Goal: Task Accomplishment & Management: Use online tool/utility

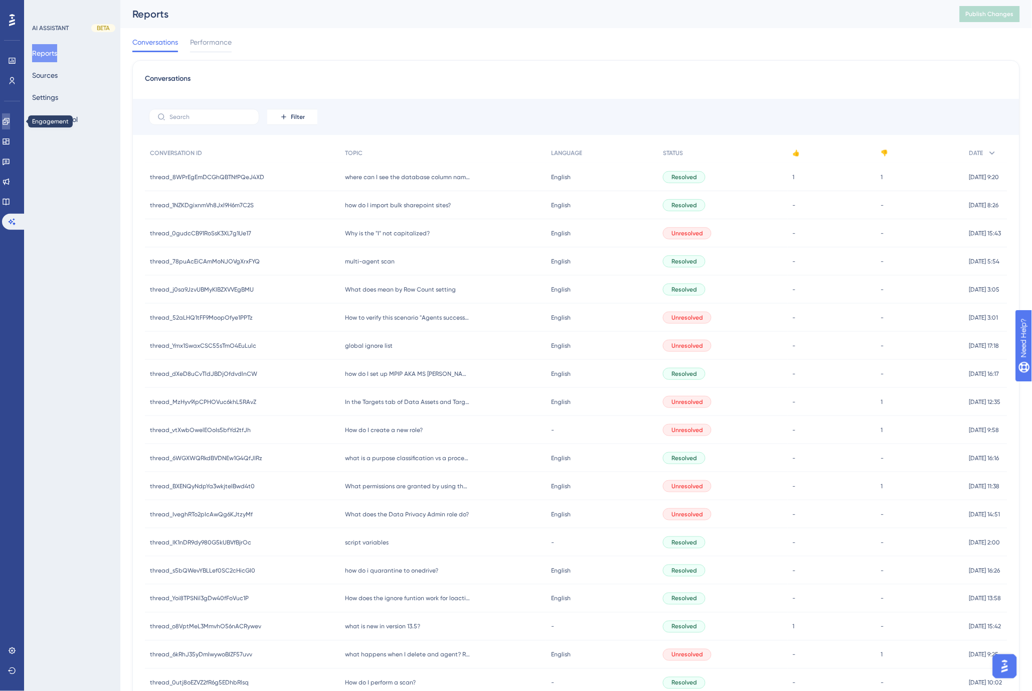
click at [8, 122] on icon at bounding box center [6, 121] width 8 height 8
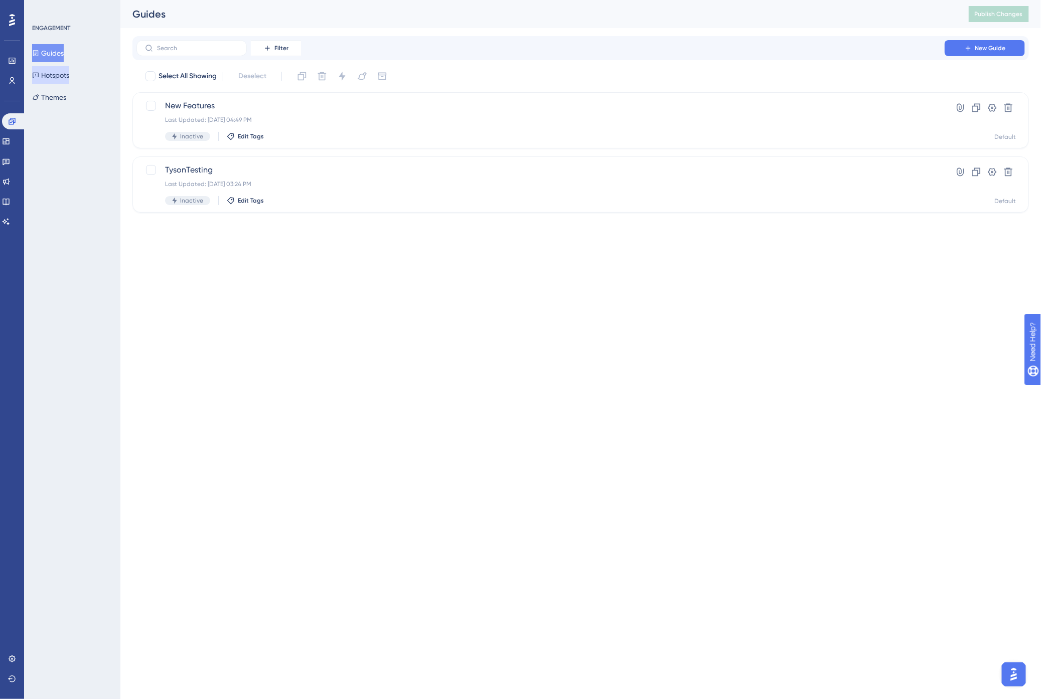
click at [59, 72] on button "Hotspots" at bounding box center [50, 75] width 37 height 18
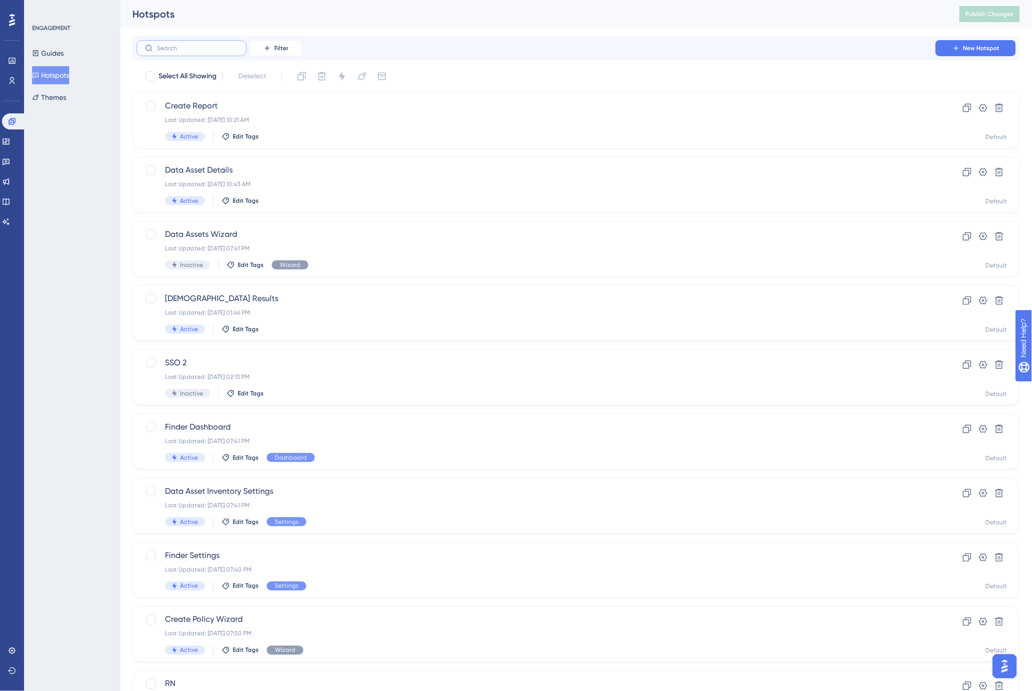
click at [194, 47] on input "text" at bounding box center [197, 48] width 81 height 7
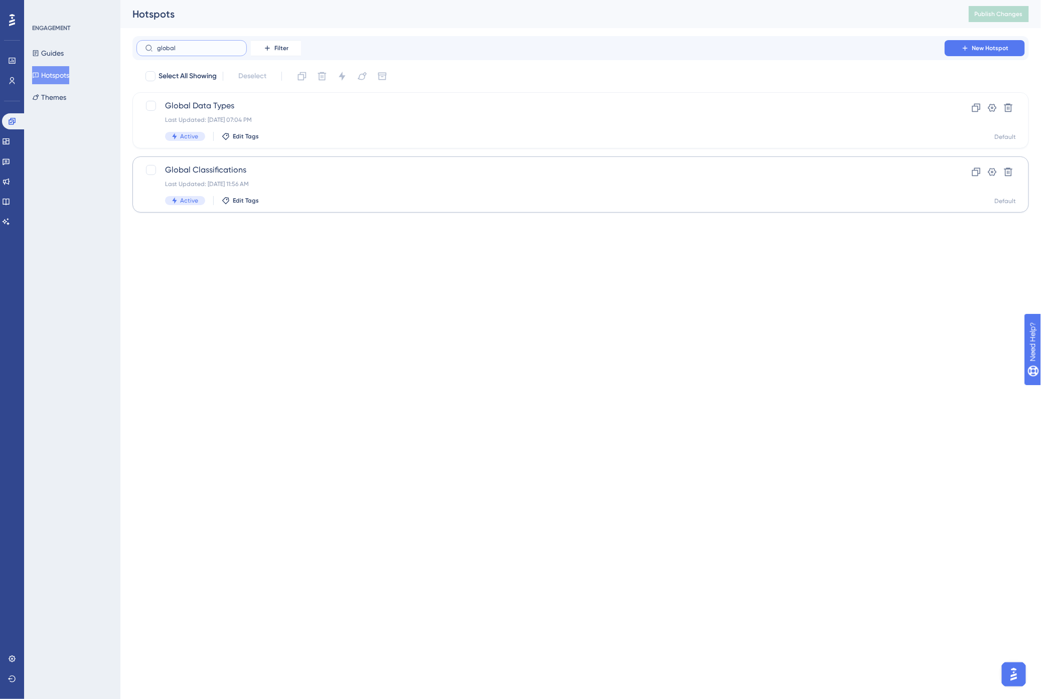
type input "global"
click at [350, 178] on div "Global Classifications Last Updated: [DATE] 11:56 AM Active Edit Tags" at bounding box center [540, 184] width 751 height 41
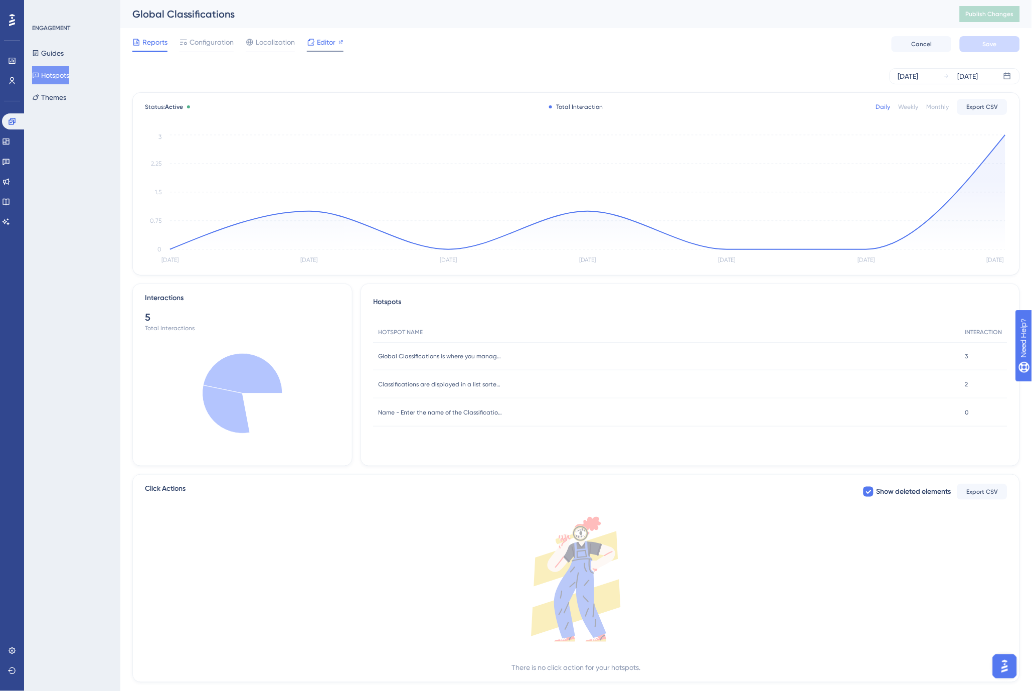
click at [329, 44] on span "Editor" at bounding box center [326, 42] width 19 height 12
click at [55, 77] on button "Hotspots" at bounding box center [50, 75] width 37 height 18
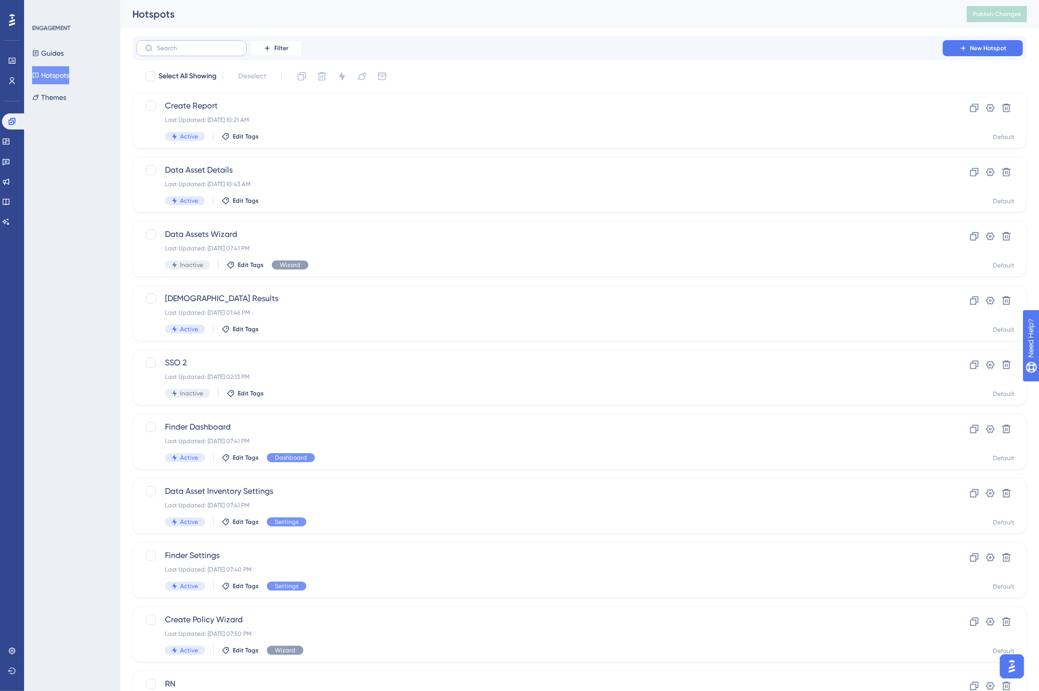
click at [179, 53] on label at bounding box center [191, 48] width 110 height 16
click at [179, 52] on input "text" at bounding box center [197, 48] width 81 height 7
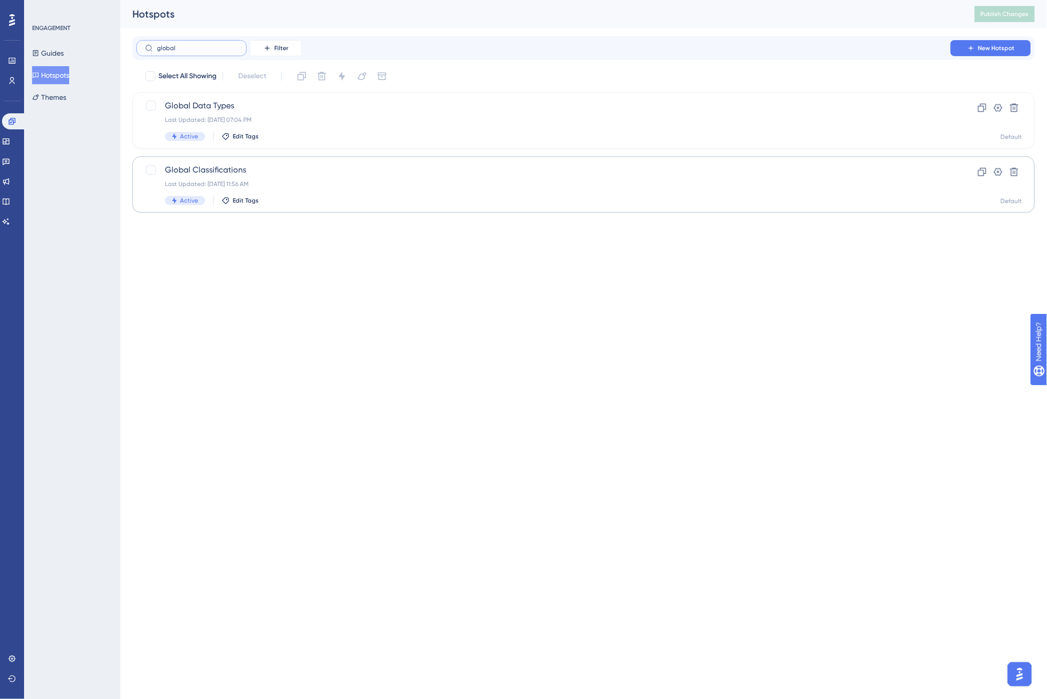
type input "global"
click at [294, 192] on div "Global Classifications Last Updated: [DATE] 11:56 AM Active Edit Tags" at bounding box center [543, 184] width 757 height 41
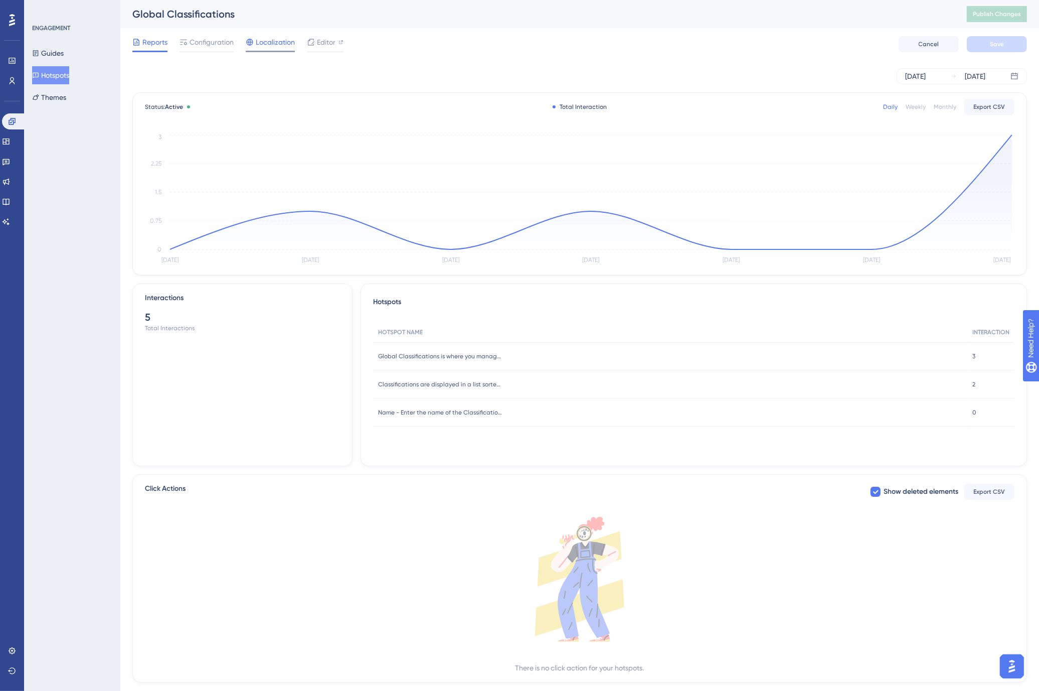
click at [276, 45] on span "Localization" at bounding box center [275, 42] width 39 height 12
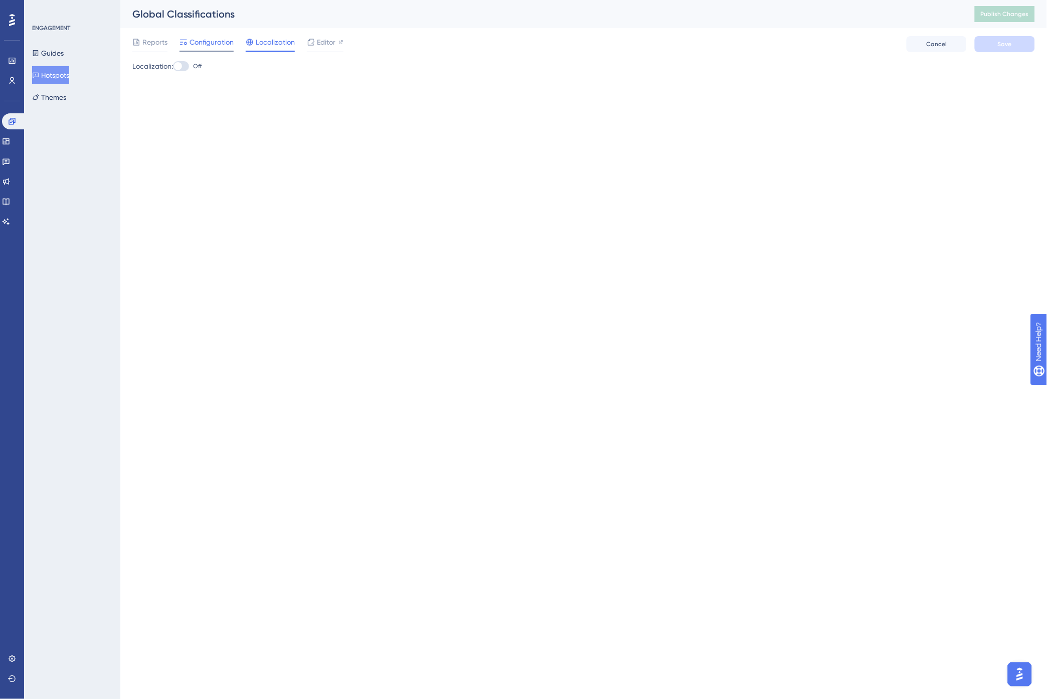
click at [202, 44] on span "Configuration" at bounding box center [212, 42] width 44 height 12
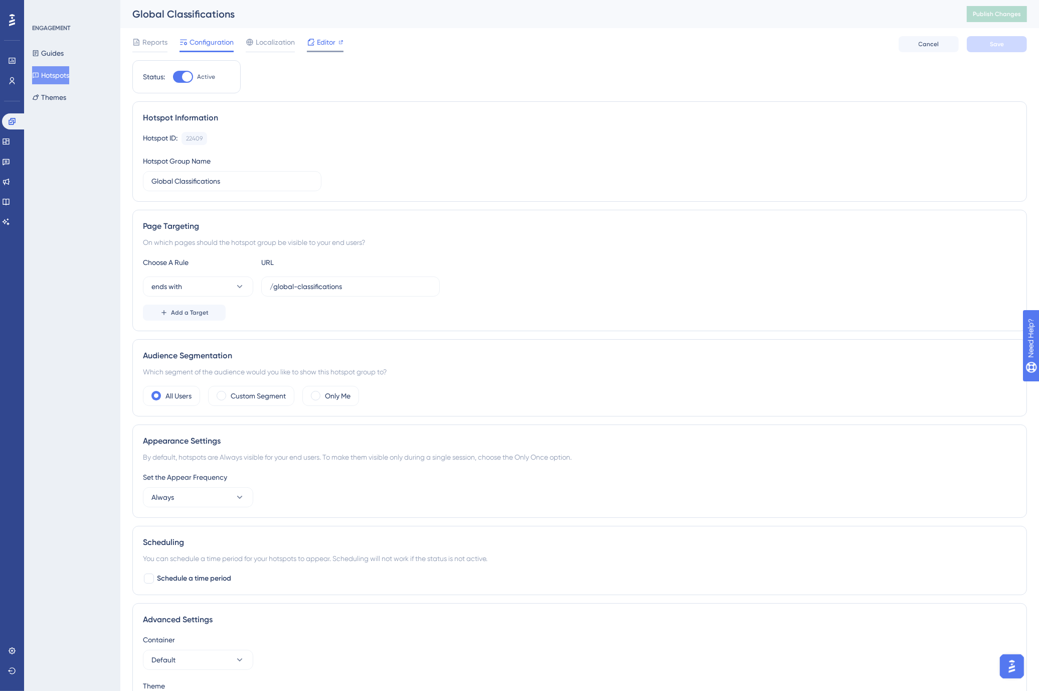
click at [323, 37] on span "Editor" at bounding box center [326, 42] width 19 height 12
click at [989, 14] on span "Publish Changes" at bounding box center [997, 14] width 48 height 8
click at [10, 79] on icon at bounding box center [13, 80] width 6 height 7
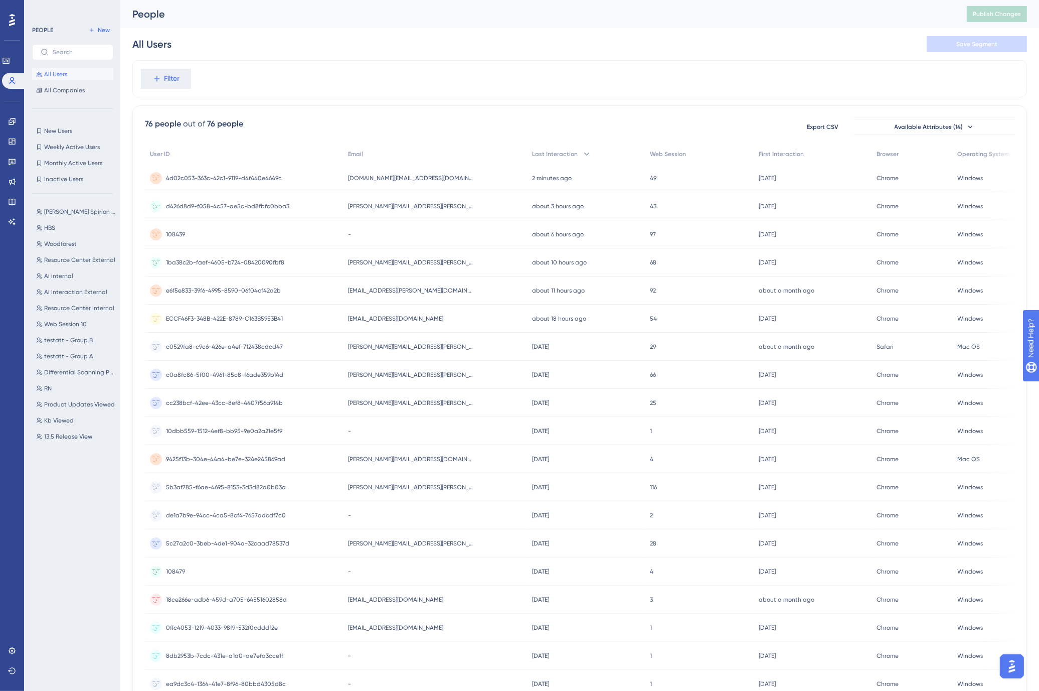
click at [399, 206] on span "[PERSON_NAME][EMAIL_ADDRESS][PERSON_NAME][DOMAIN_NAME]" at bounding box center [410, 206] width 125 height 8
